Goal: Information Seeking & Learning: Learn about a topic

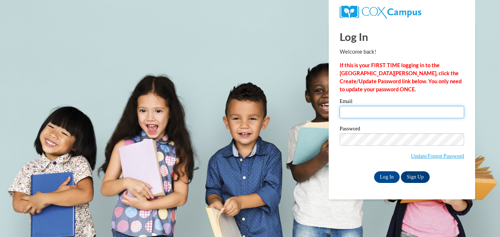
click at [382, 110] on input "Email" at bounding box center [402, 112] width 124 height 12
type input "teri.hart@hotmail.com"
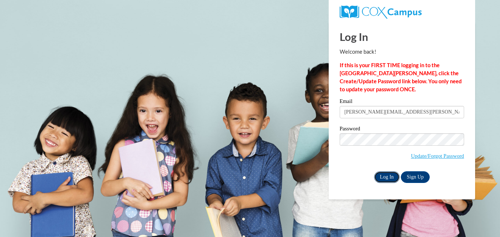
click at [389, 180] on input "Log In" at bounding box center [387, 178] width 26 height 12
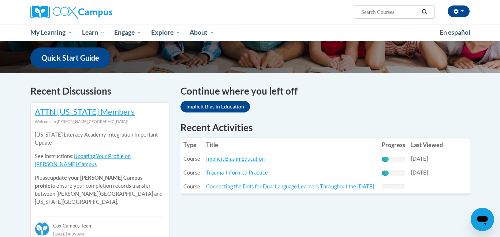
scroll to position [190, 0]
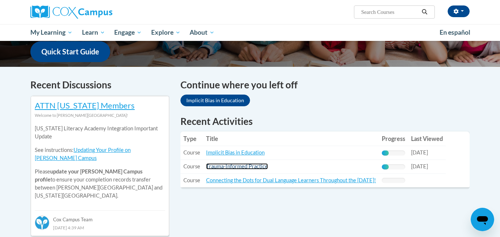
click at [217, 167] on link "Trauma-Informed Practice" at bounding box center [237, 167] width 62 height 6
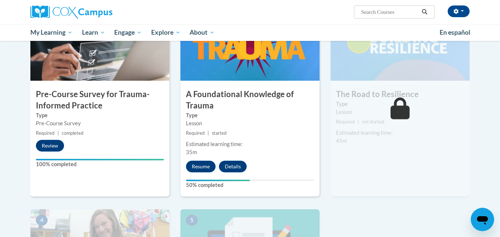
scroll to position [197, 0]
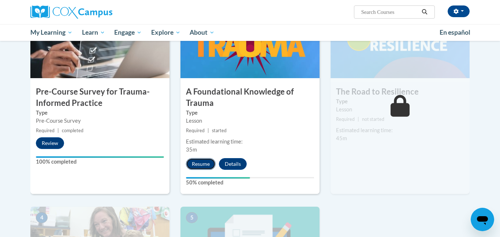
click at [203, 167] on button "Resume" at bounding box center [201, 164] width 30 height 12
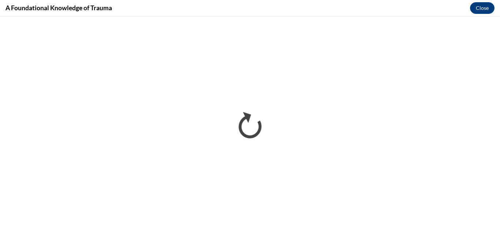
scroll to position [0, 0]
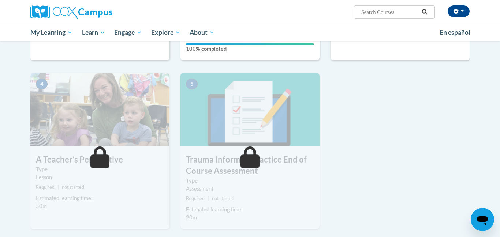
scroll to position [323, 0]
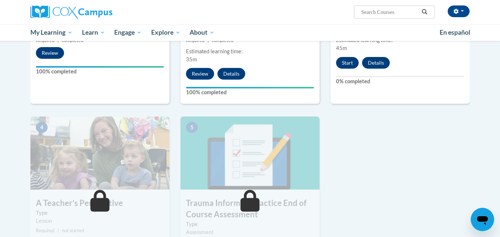
scroll to position [281, 0]
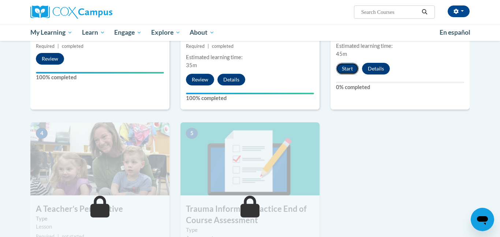
click at [352, 68] on button "Start" at bounding box center [347, 69] width 23 height 12
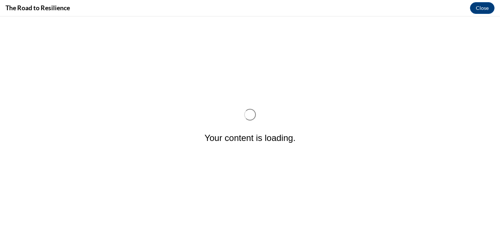
scroll to position [0, 0]
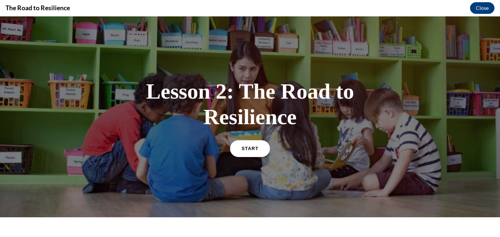
click at [254, 152] on link "START" at bounding box center [250, 148] width 40 height 17
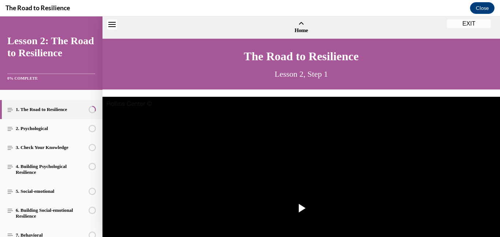
scroll to position [22, 0]
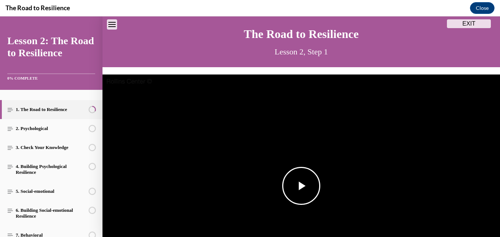
click at [301, 186] on span "Video player" at bounding box center [301, 186] width 0 height 0
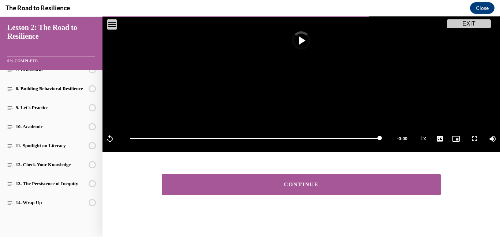
scroll to position [168, 0]
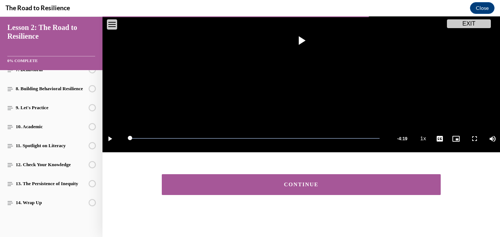
click at [204, 179] on button "CONTINUE" at bounding box center [301, 185] width 279 height 21
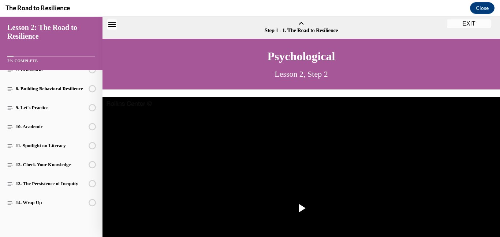
scroll to position [23, 0]
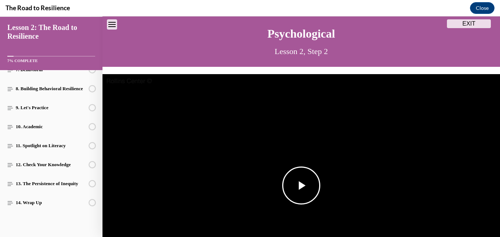
click at [301, 186] on span "Video player" at bounding box center [301, 186] width 0 height 0
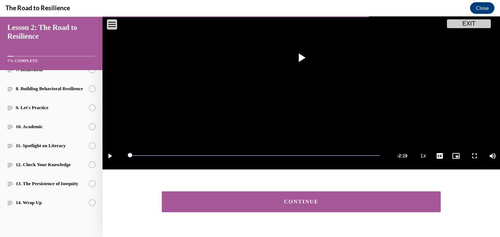
scroll to position [168, 0]
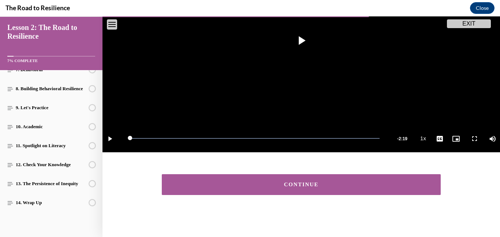
click at [270, 194] on button "CONTINUE" at bounding box center [301, 185] width 279 height 21
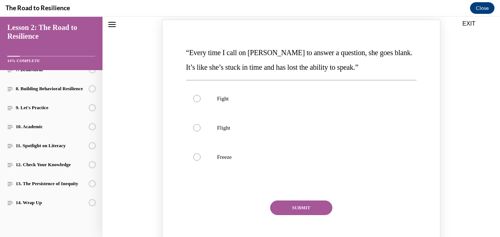
scroll to position [104, 0]
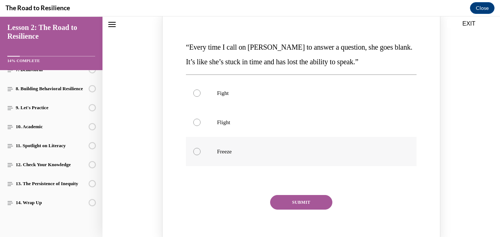
click at [254, 149] on p "Freeze" at bounding box center [307, 151] width 181 height 7
click at [200, 149] on input "Freeze" at bounding box center [196, 151] width 7 height 7
radio input "true"
click at [296, 203] on button "SUBMIT" at bounding box center [301, 202] width 62 height 15
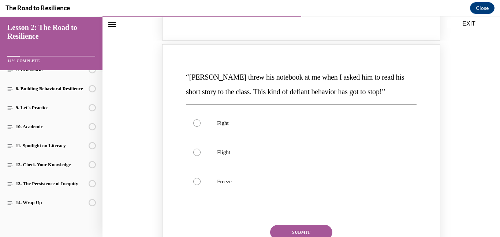
scroll to position [385, 0]
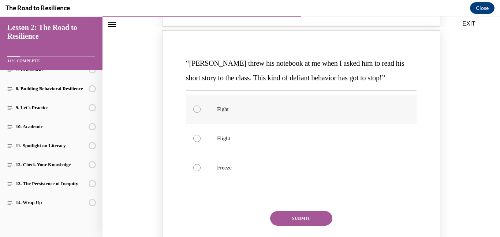
click at [230, 110] on p "Fight" at bounding box center [307, 109] width 181 height 7
click at [200, 110] on input "Fight" at bounding box center [196, 109] width 7 height 7
radio input "true"
click at [286, 213] on button "SUBMIT" at bounding box center [301, 218] width 62 height 15
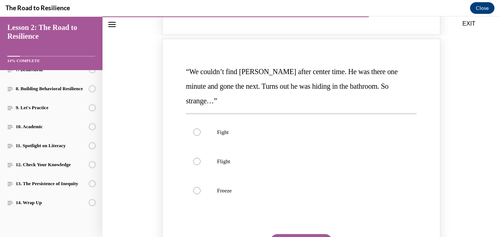
scroll to position [708, 0]
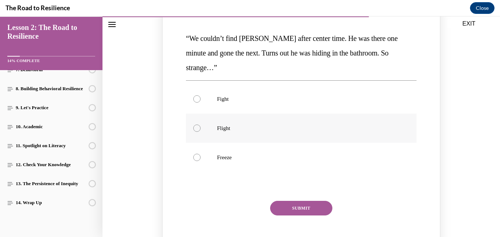
click at [198, 125] on div "Knowledge check: Multiple choice" at bounding box center [196, 128] width 7 height 7
click at [198, 125] on input "Flight" at bounding box center [196, 128] width 7 height 7
radio input "true"
click at [291, 201] on button "SUBMIT" at bounding box center [301, 208] width 62 height 15
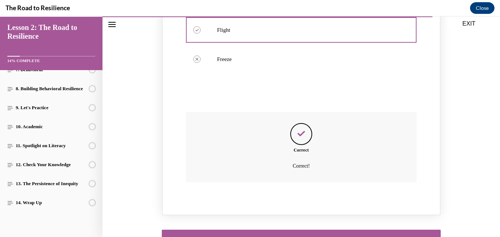
scroll to position [847, 0]
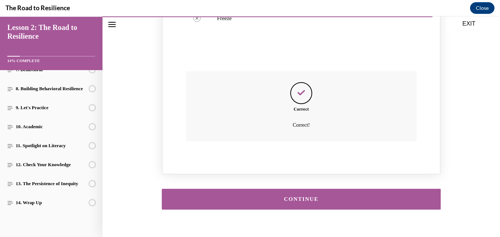
click at [381, 189] on button "CONTINUE" at bounding box center [301, 199] width 279 height 21
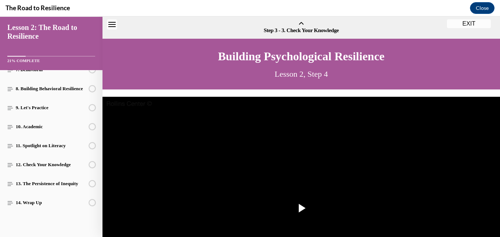
scroll to position [23, 0]
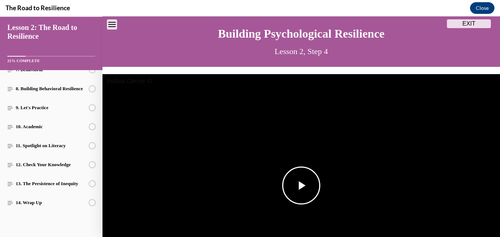
click at [320, 180] on img "Video player" at bounding box center [300, 186] width 397 height 224
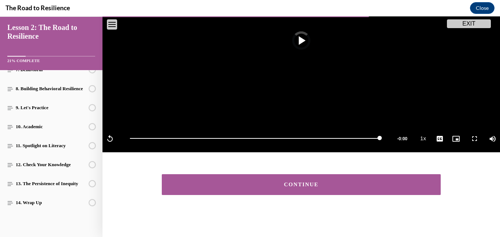
scroll to position [168, 0]
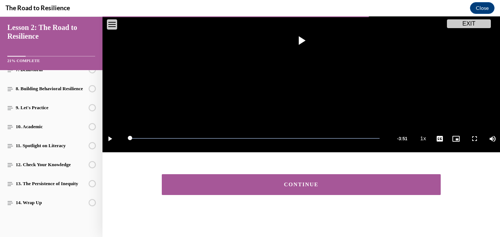
click at [368, 186] on div "CONTINUE" at bounding box center [301, 184] width 256 height 5
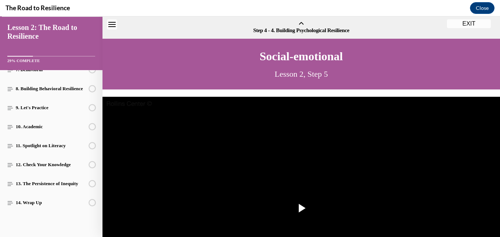
scroll to position [23, 0]
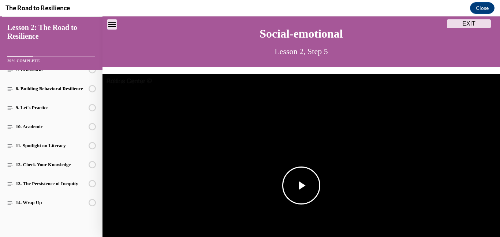
click at [301, 186] on span "Video player" at bounding box center [301, 186] width 0 height 0
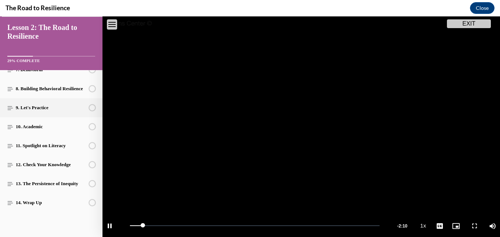
drag, startPoint x: 102, startPoint y: 119, endPoint x: 101, endPoint y: 109, distance: 10.0
click at [101, 109] on div "EXIT Lesson 2: The Road to Resilience 29% COMPLETE 1. The Road to Resilience 2.…" at bounding box center [250, 126] width 500 height 221
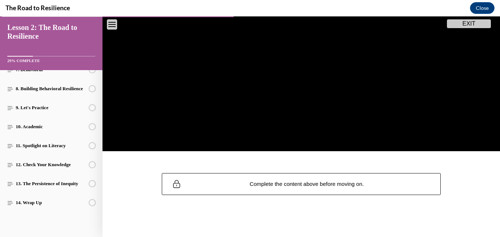
scroll to position [168, 0]
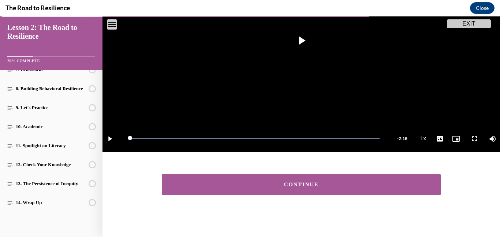
click at [345, 182] on div "CONTINUE" at bounding box center [301, 184] width 256 height 5
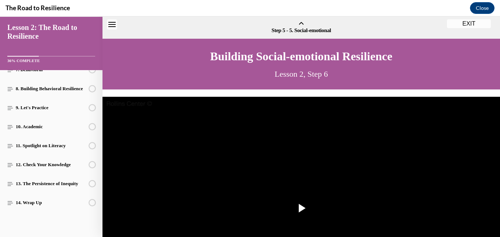
scroll to position [23, 0]
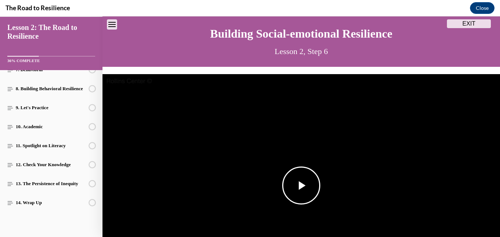
click at [319, 177] on img "Video player" at bounding box center [300, 186] width 397 height 224
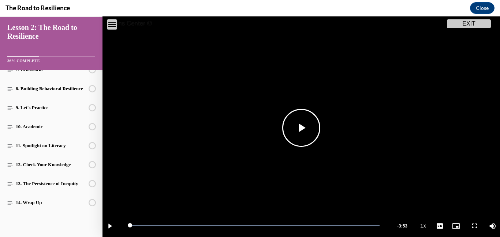
click at [315, 163] on video "Video player" at bounding box center [300, 128] width 397 height 224
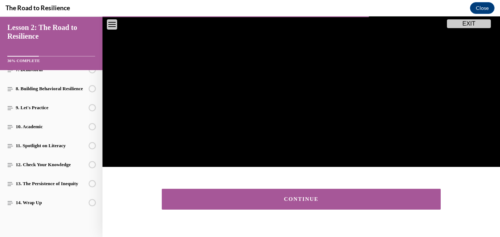
scroll to position [168, 0]
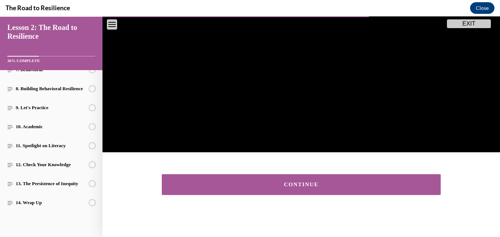
click at [341, 190] on button "CONTINUE" at bounding box center [301, 185] width 279 height 21
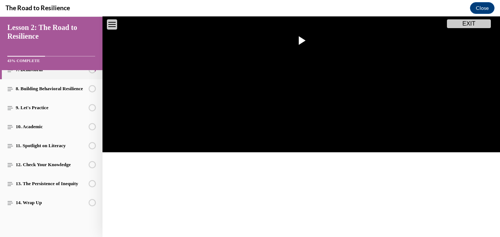
scroll to position [23, 0]
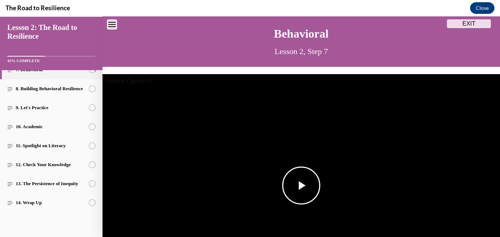
click at [329, 185] on img "Video player" at bounding box center [300, 186] width 397 height 224
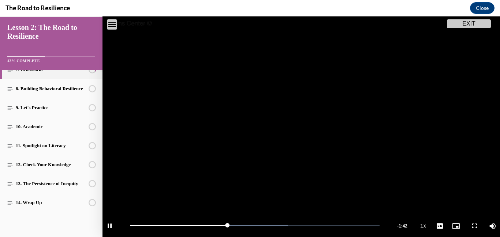
click at [152, 108] on video "Video player" at bounding box center [300, 128] width 397 height 224
click at [301, 128] on span "Video player" at bounding box center [301, 128] width 0 height 0
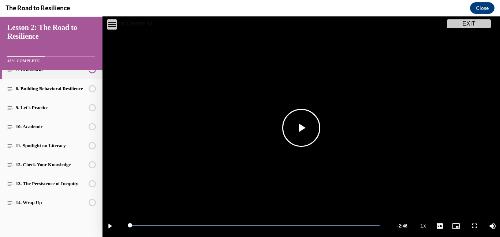
click at [331, 149] on video "Video player" at bounding box center [300, 128] width 397 height 224
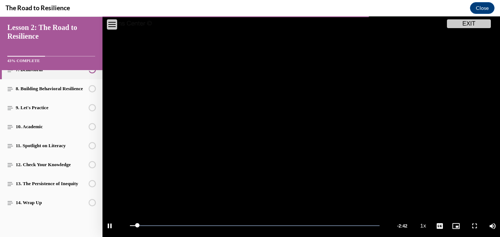
scroll to position [175, 0]
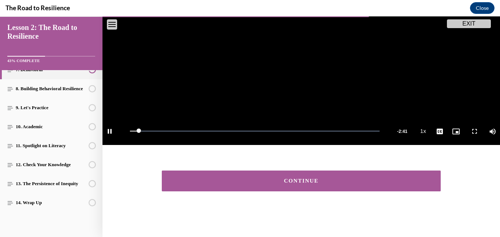
click at [403, 181] on div "CONTINUE" at bounding box center [301, 181] width 256 height 5
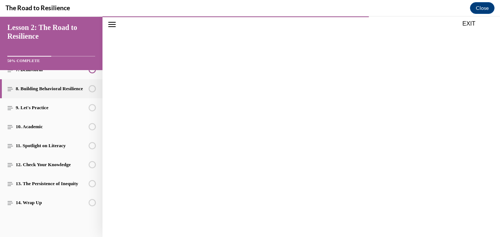
scroll to position [153, 0]
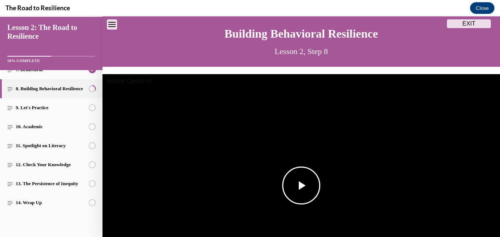
click at [273, 218] on img "Video player" at bounding box center [300, 186] width 397 height 224
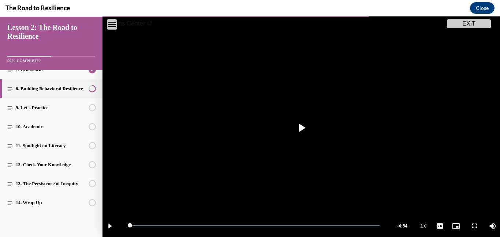
scroll to position [175, 0]
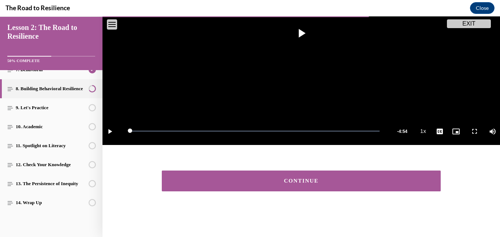
click at [256, 189] on button "CONTINUE" at bounding box center [301, 181] width 279 height 21
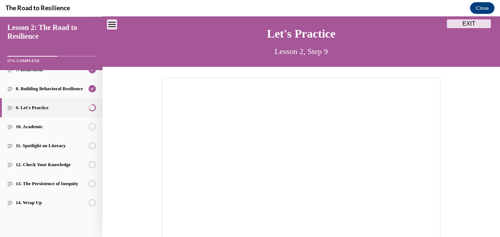
scroll to position [176, 0]
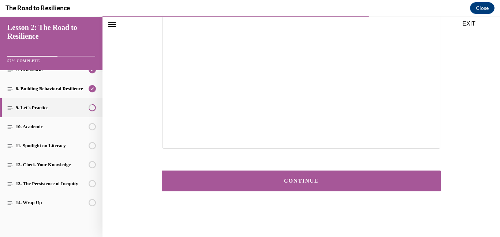
click at [347, 186] on button "CONTINUE" at bounding box center [301, 181] width 279 height 21
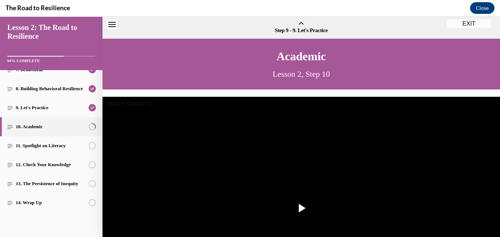
scroll to position [23, 0]
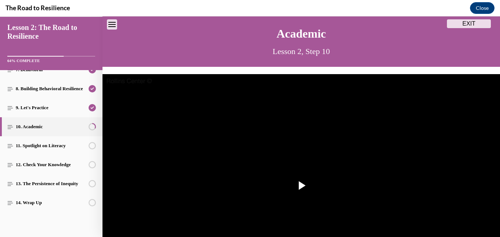
click at [347, 186] on img "Video player" at bounding box center [300, 186] width 397 height 224
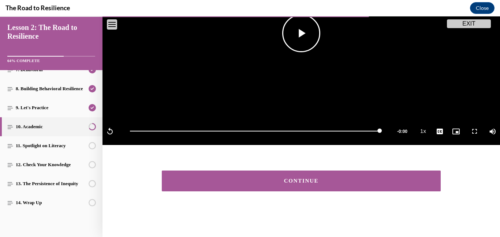
scroll to position [175, 0]
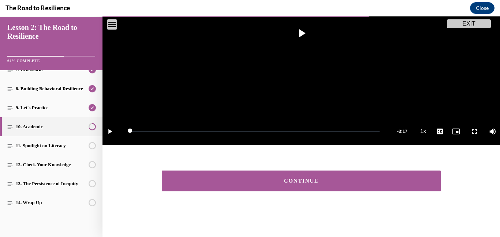
click at [262, 185] on button "CONTINUE" at bounding box center [301, 181] width 279 height 21
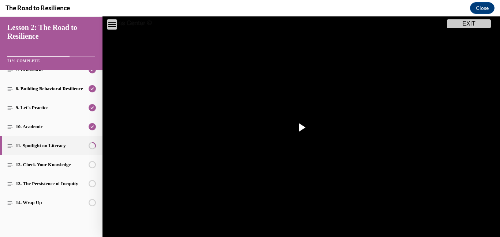
scroll to position [0, 0]
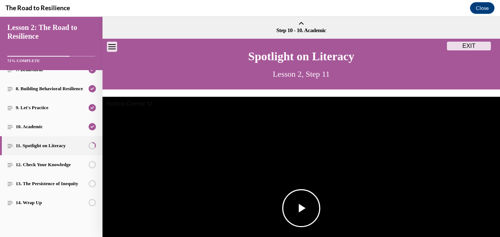
click at [310, 162] on img "Video player" at bounding box center [300, 209] width 397 height 224
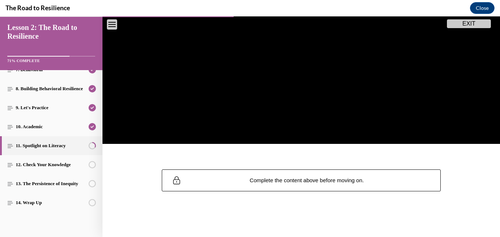
scroll to position [175, 0]
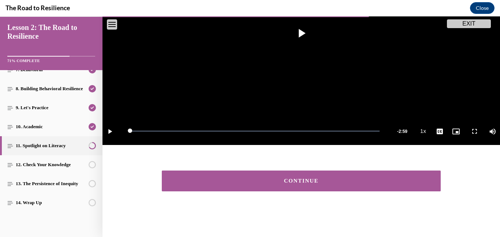
click at [350, 182] on div "CONTINUE" at bounding box center [301, 181] width 256 height 5
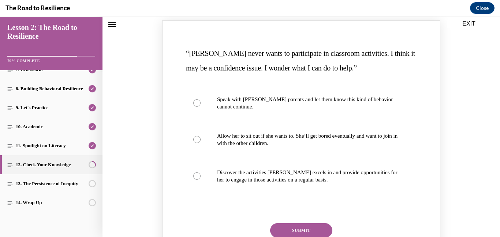
scroll to position [103, 0]
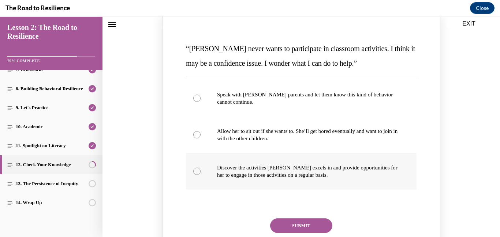
click at [263, 169] on p "Discover the activities Mattison excels in and provide opportunities for her to…" at bounding box center [307, 171] width 181 height 15
click at [200, 169] on input "Discover the activities Mattison excels in and provide opportunities for her to…" at bounding box center [196, 171] width 7 height 7
radio input "true"
click at [311, 225] on button "SUBMIT" at bounding box center [301, 226] width 62 height 15
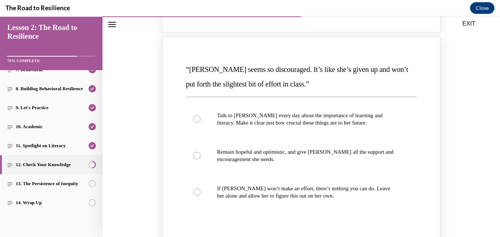
scroll to position [402, 0]
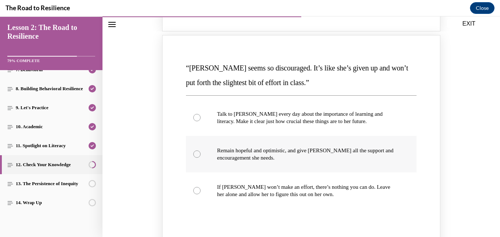
click at [213, 155] on label "Remain hopeful and optimistic, and give Alyson all the support and encouragemen…" at bounding box center [301, 154] width 230 height 37
click at [200, 155] on input "Remain hopeful and optimistic, and give Alyson all the support and encouragemen…" at bounding box center [196, 154] width 7 height 7
radio input "true"
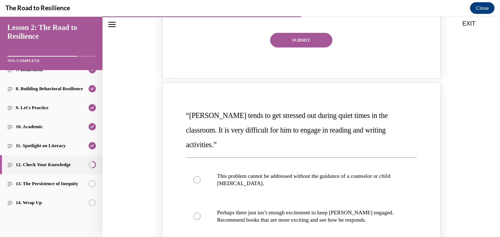
scroll to position [597, 0]
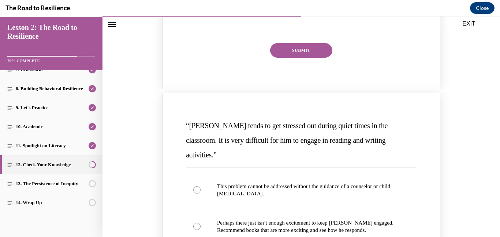
click at [304, 54] on button "SUBMIT" at bounding box center [301, 50] width 62 height 15
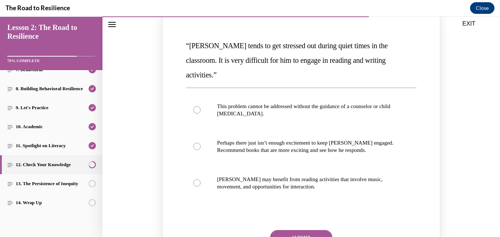
scroll to position [746, 0]
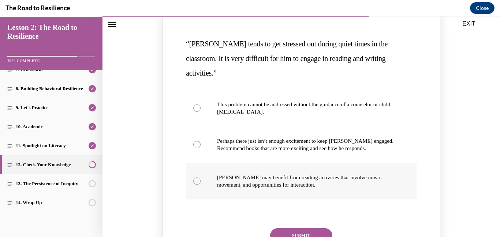
click at [294, 174] on p "Harrison may benefit from reading activities that involve music, movement, and …" at bounding box center [307, 181] width 181 height 15
click at [200, 178] on input "Harrison may benefit from reading activities that involve music, movement, and …" at bounding box center [196, 181] width 7 height 7
radio input "true"
click at [289, 229] on button "SUBMIT" at bounding box center [301, 236] width 62 height 15
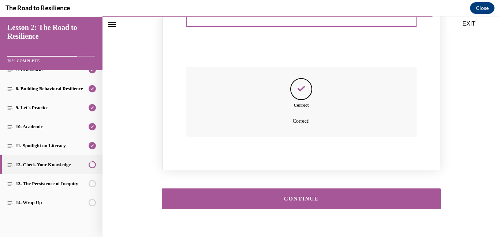
scroll to position [920, 0]
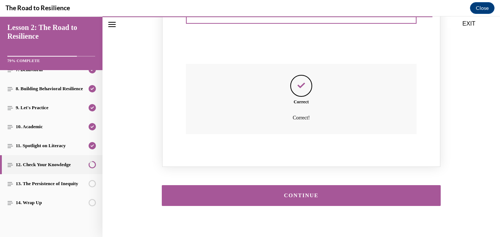
click at [371, 185] on button "CONTINUE" at bounding box center [301, 195] width 279 height 21
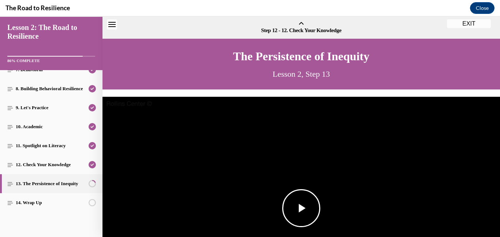
scroll to position [23, 0]
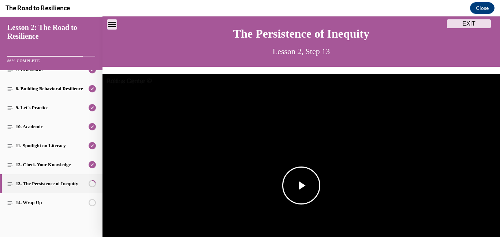
click at [398, 170] on img "Video player" at bounding box center [300, 186] width 397 height 224
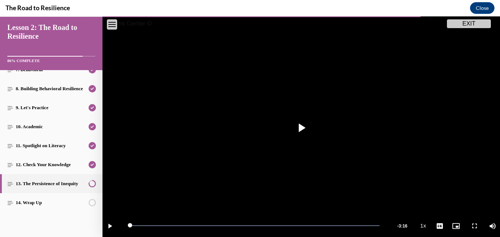
scroll to position [306, 0]
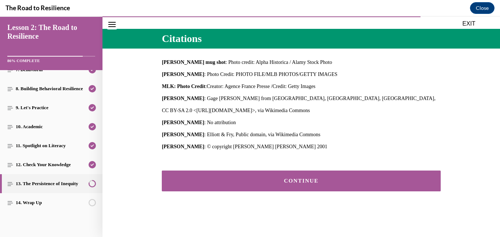
click at [387, 183] on div "CONTINUE" at bounding box center [301, 181] width 256 height 5
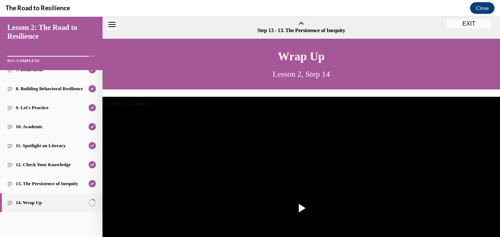
scroll to position [23, 0]
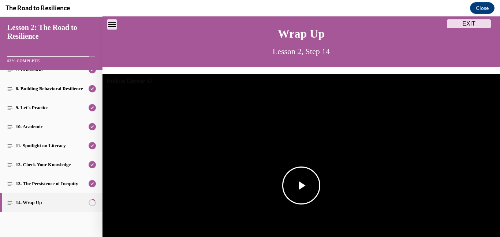
click at [429, 134] on img "Video player" at bounding box center [300, 186] width 397 height 224
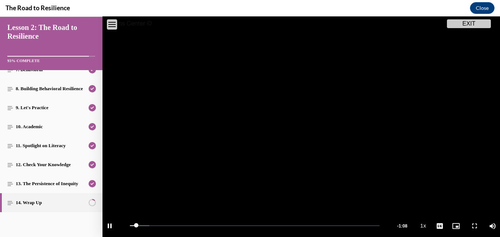
click at [499, 110] on video "Video player" at bounding box center [300, 128] width 397 height 224
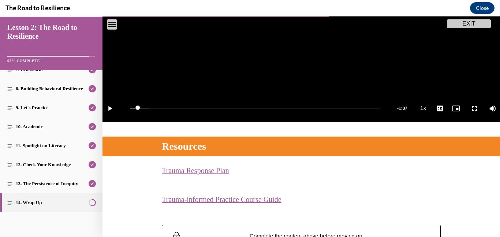
scroll to position [254, 0]
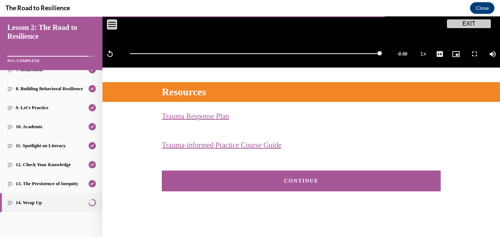
scroll to position [253, 0]
click at [258, 175] on button "CONTINUE" at bounding box center [301, 181] width 279 height 21
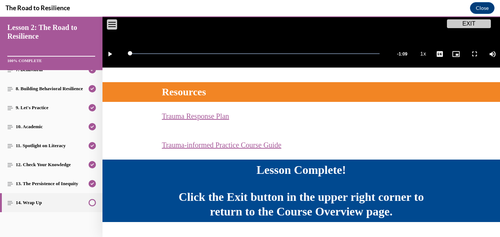
scroll to position [272, 0]
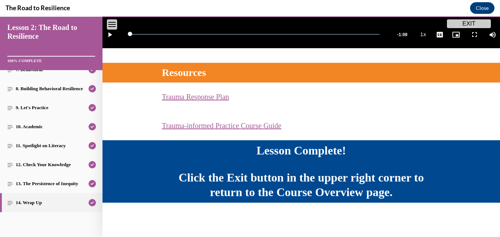
click at [458, 26] on button "EXIT" at bounding box center [469, 23] width 44 height 9
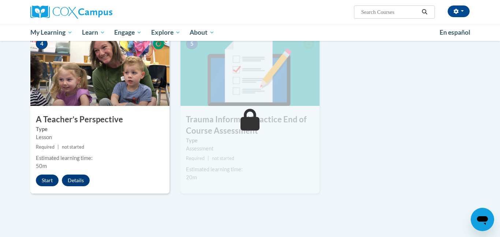
scroll to position [374, 0]
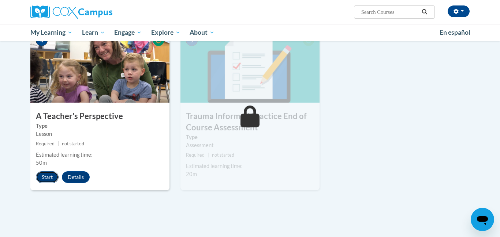
click at [52, 176] on button "Start" at bounding box center [47, 178] width 23 height 12
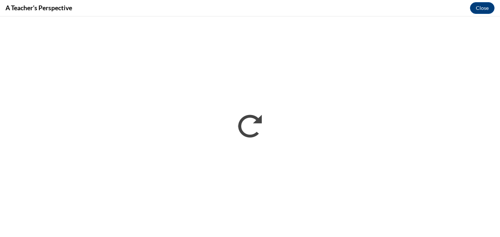
scroll to position [0, 0]
click at [485, 11] on button "Close" at bounding box center [482, 8] width 25 height 12
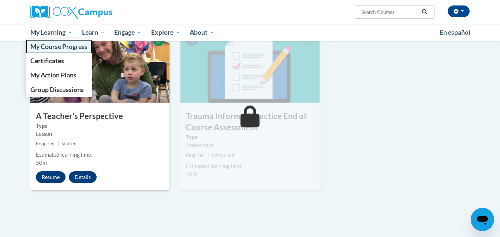
click at [60, 47] on span "My Course Progress" at bounding box center [58, 47] width 57 height 8
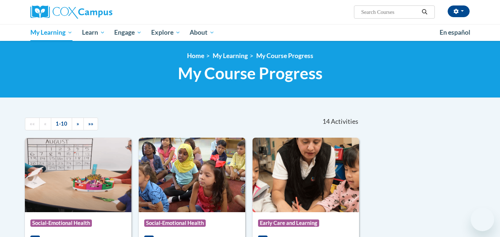
click at [175, 122] on div at bounding box center [207, 118] width 86 height 17
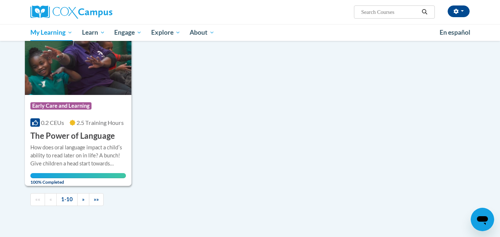
scroll to position [717, 0]
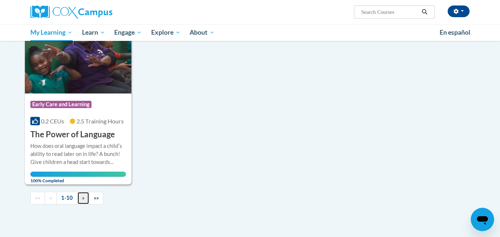
click at [84, 200] on link "»" at bounding box center [83, 198] width 12 height 13
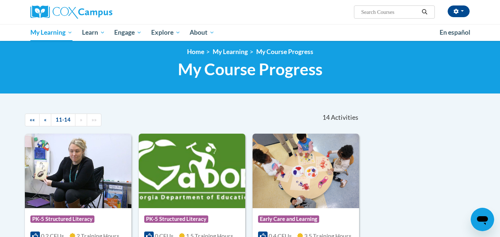
scroll to position [0, 0]
